Goal: Navigation & Orientation: Go to known website

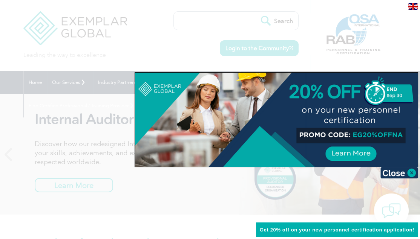
click at [269, 48] on div at bounding box center [210, 119] width 420 height 239
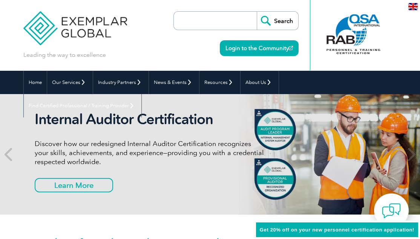
click at [269, 48] on link "Login to the Community" at bounding box center [259, 48] width 79 height 16
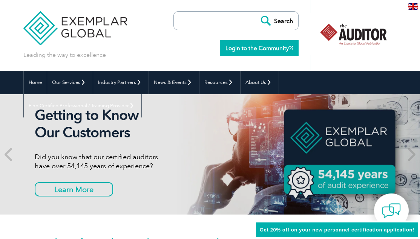
click at [259, 46] on link "Login to the Community" at bounding box center [259, 48] width 79 height 16
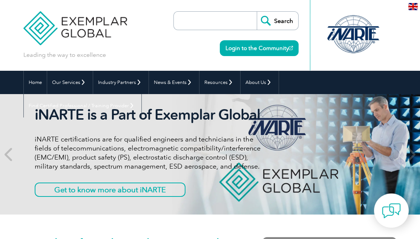
click at [351, 31] on div at bounding box center [353, 34] width 69 height 41
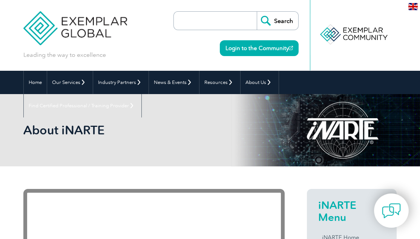
click at [367, 31] on div at bounding box center [353, 34] width 69 height 41
